Goal: Browse casually

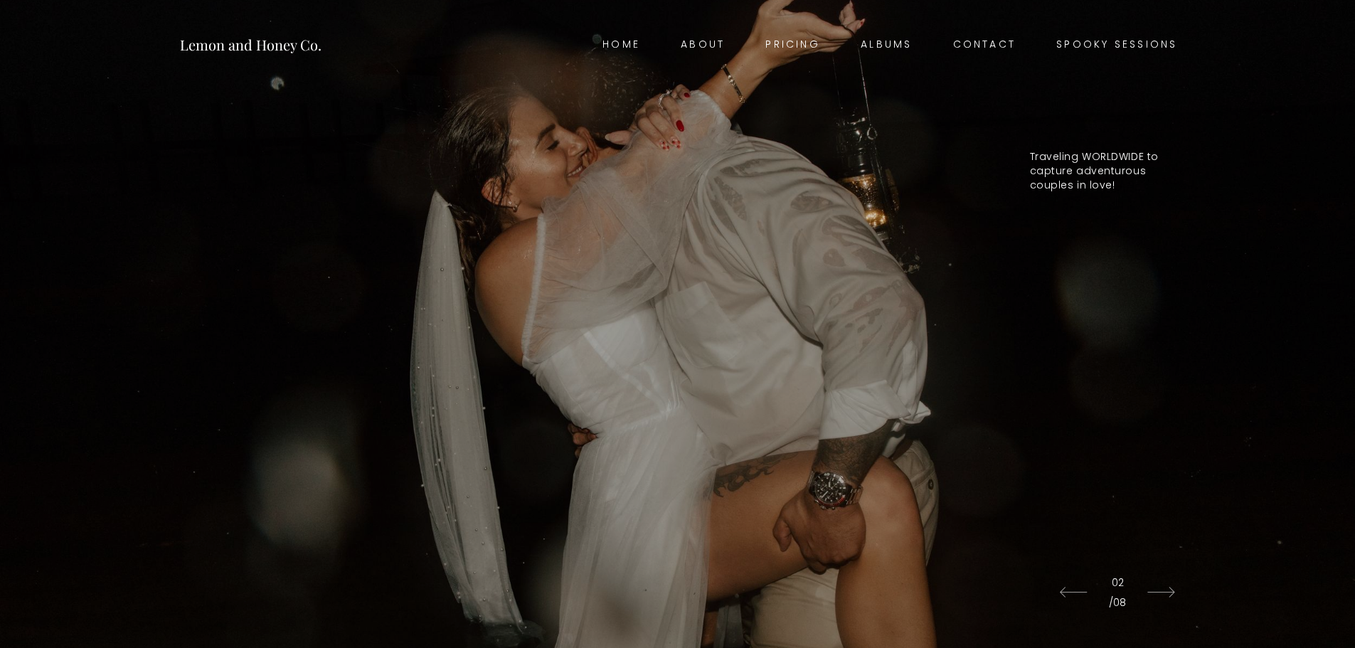
click at [1149, 46] on link "Spooky Sessions" at bounding box center [1116, 45] width 161 height 20
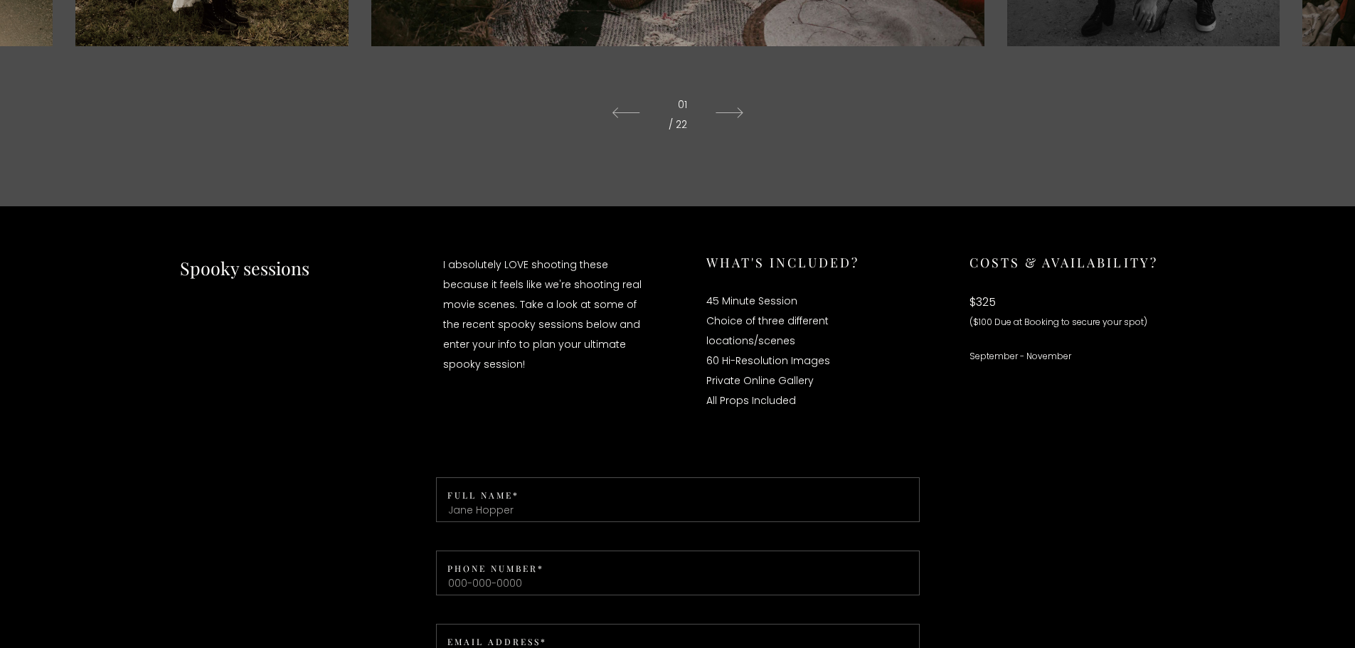
scroll to position [865, 0]
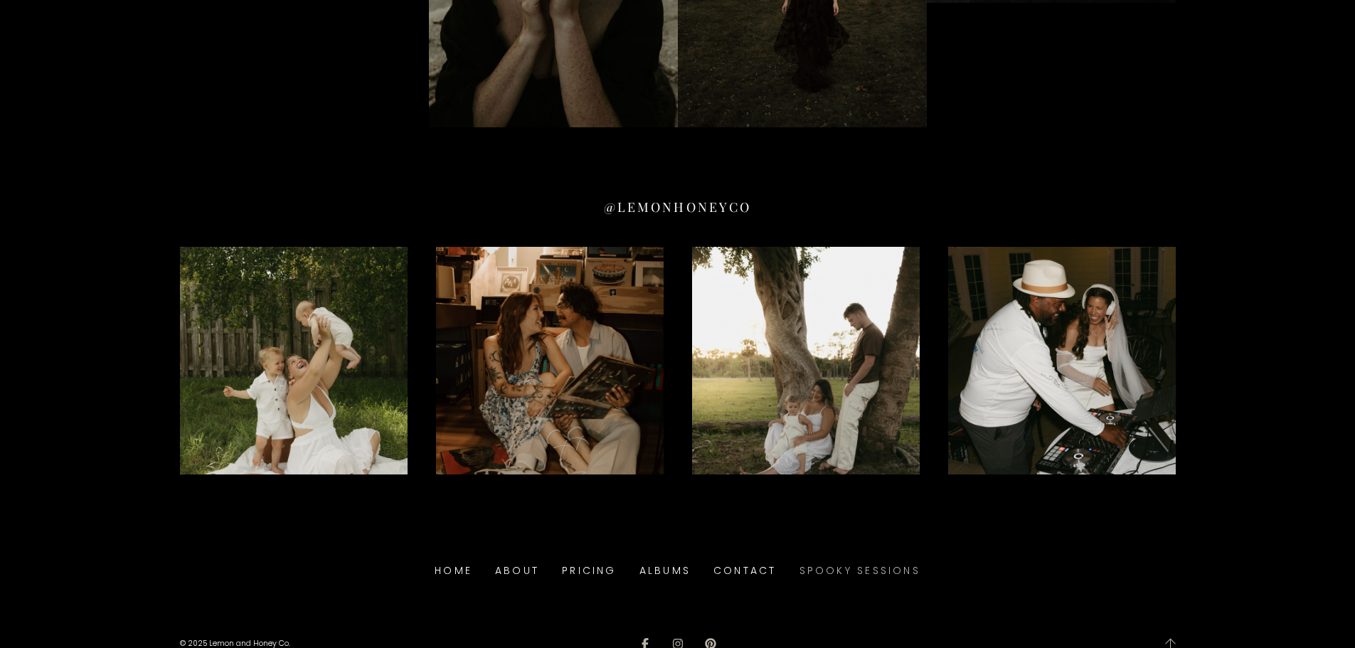
scroll to position [7313, 0]
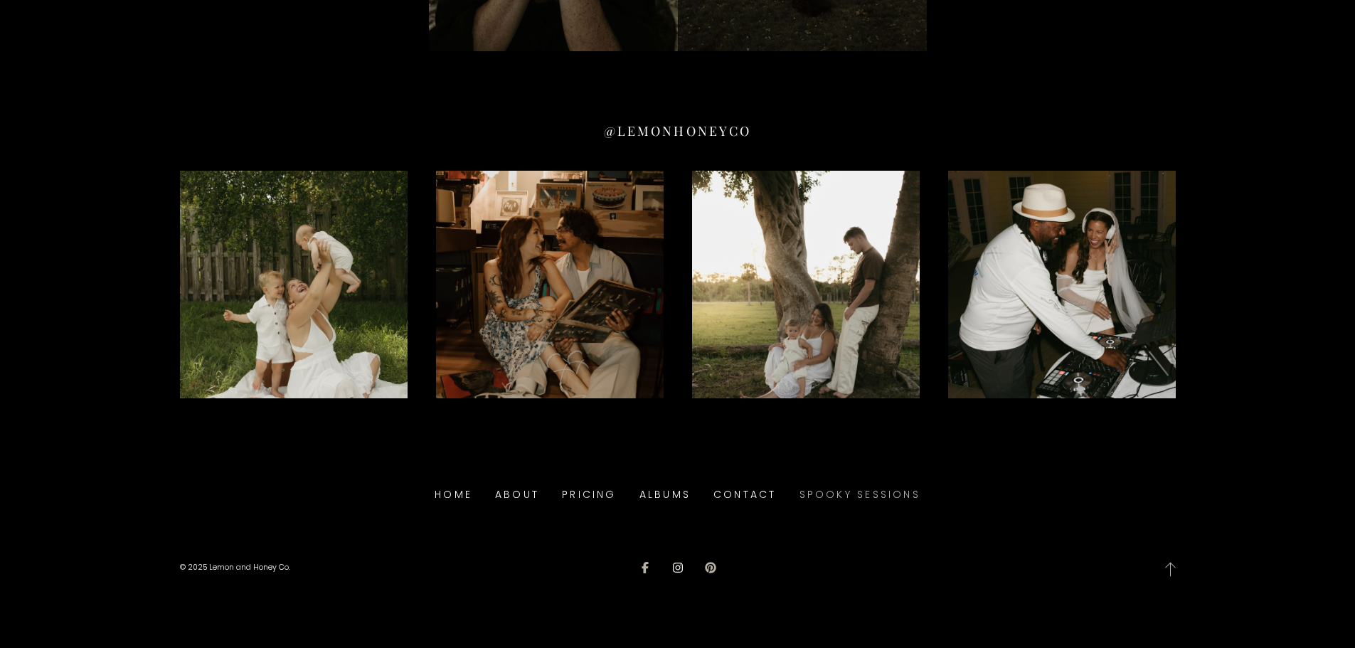
click at [678, 567] on icon at bounding box center [677, 567] width 11 height 11
